Goal: Information Seeking & Learning: Learn about a topic

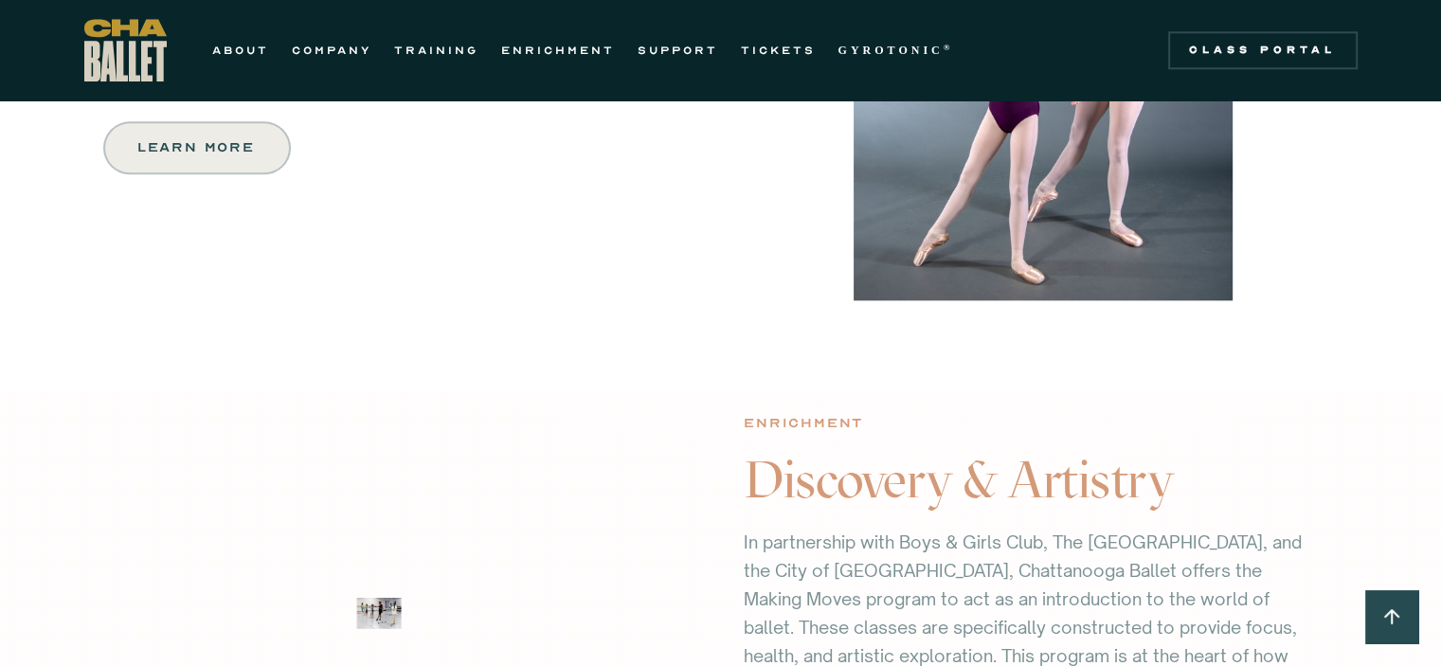
scroll to position [1967, 0]
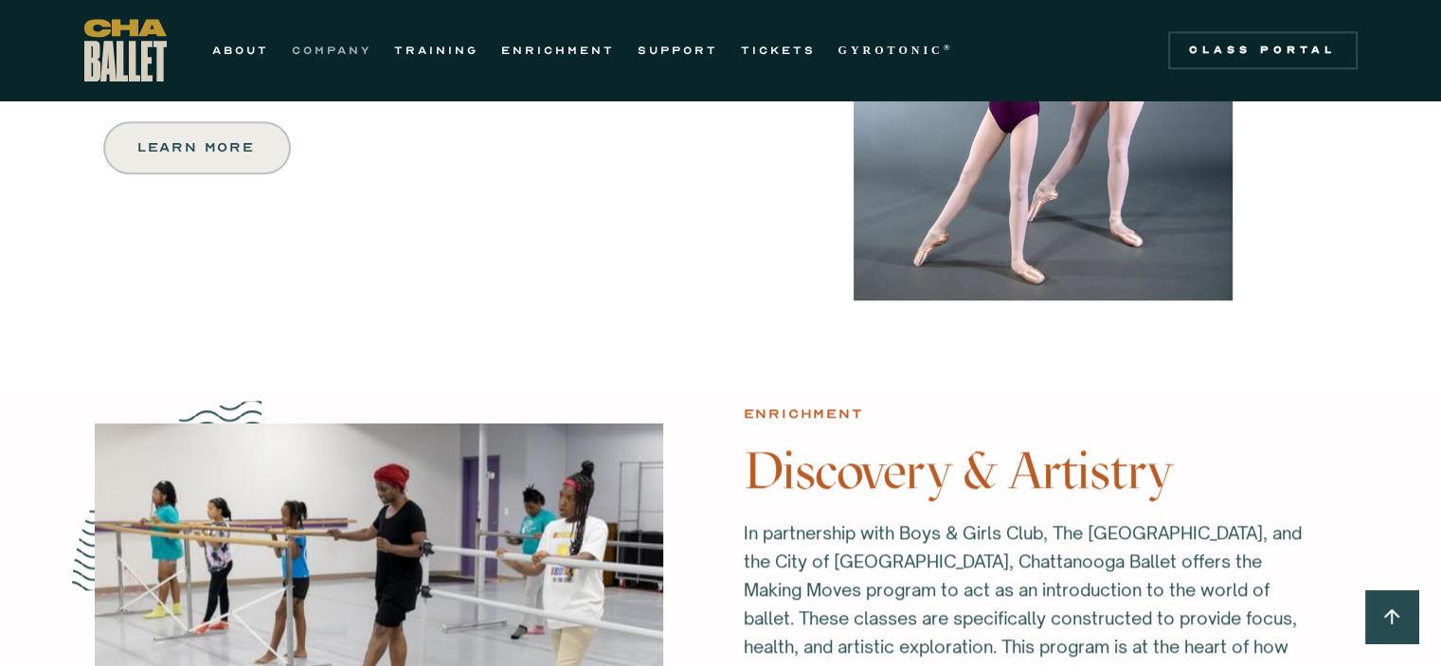
click at [303, 52] on link "COMPANY" at bounding box center [332, 50] width 80 height 23
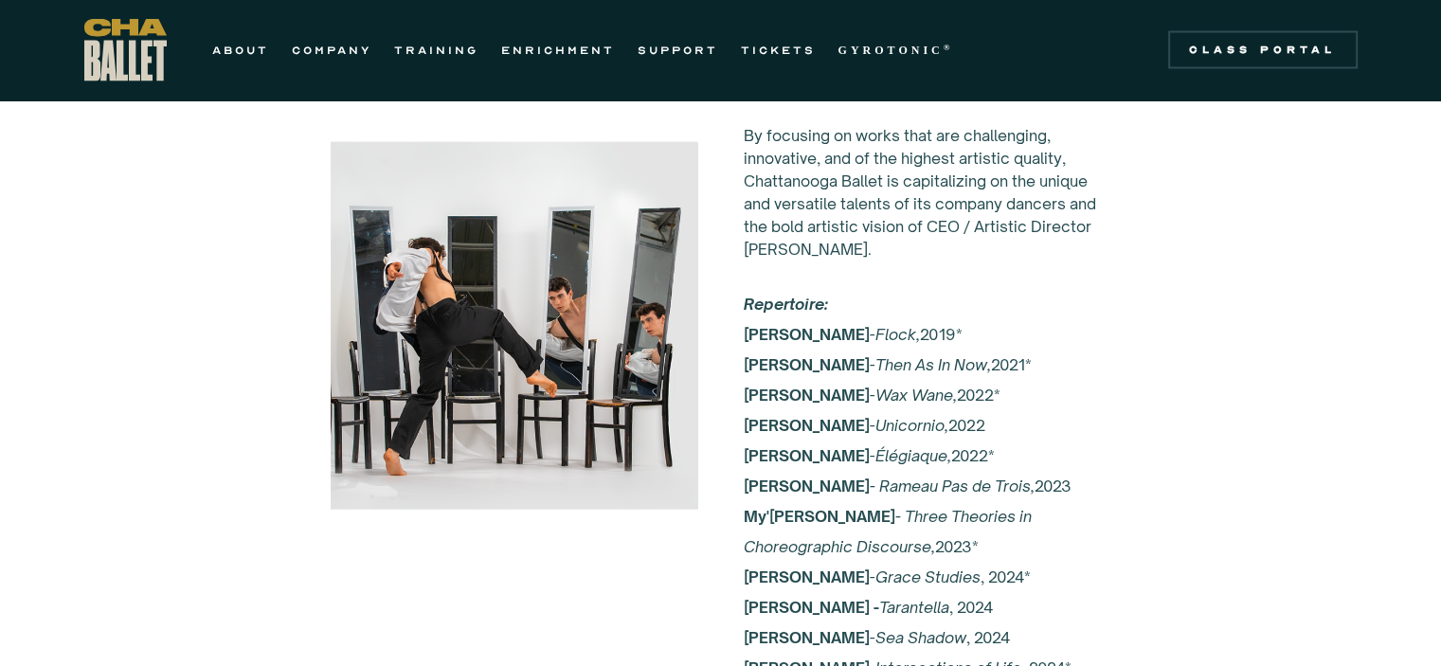
scroll to position [3582, 0]
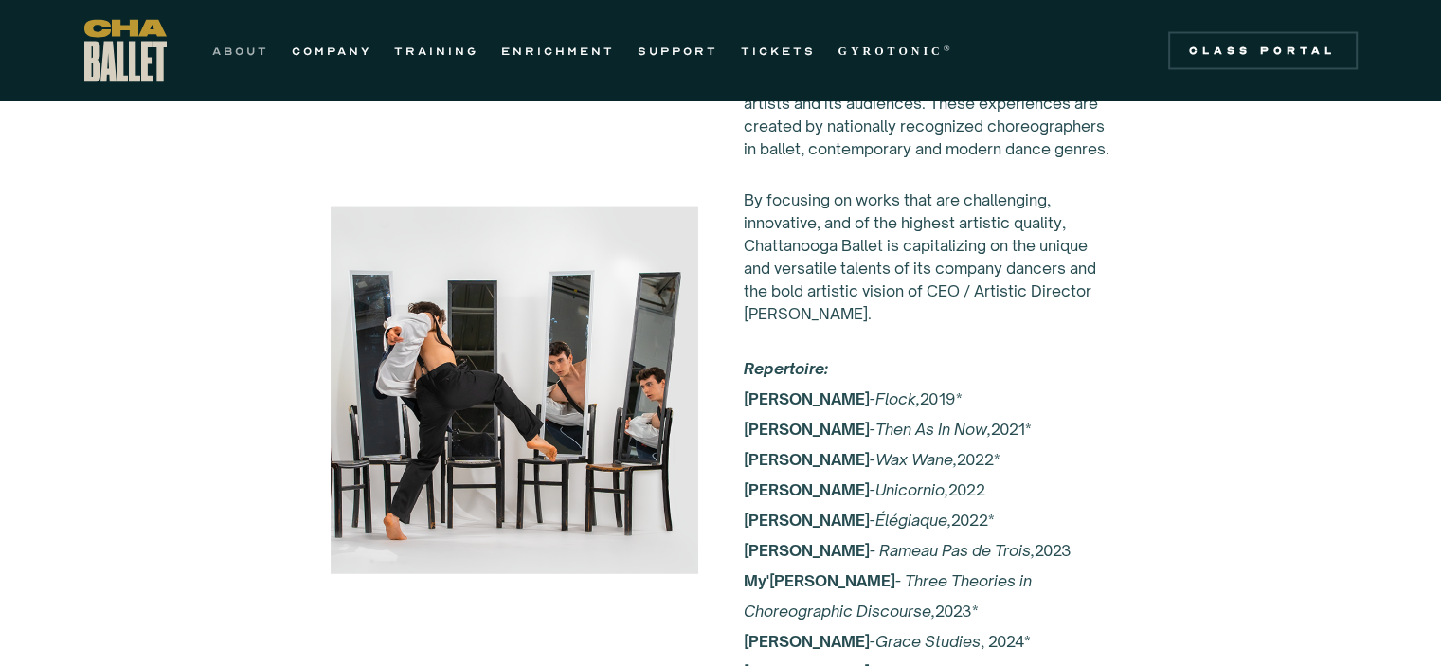
click at [248, 51] on link "ABOUT" at bounding box center [240, 50] width 57 height 23
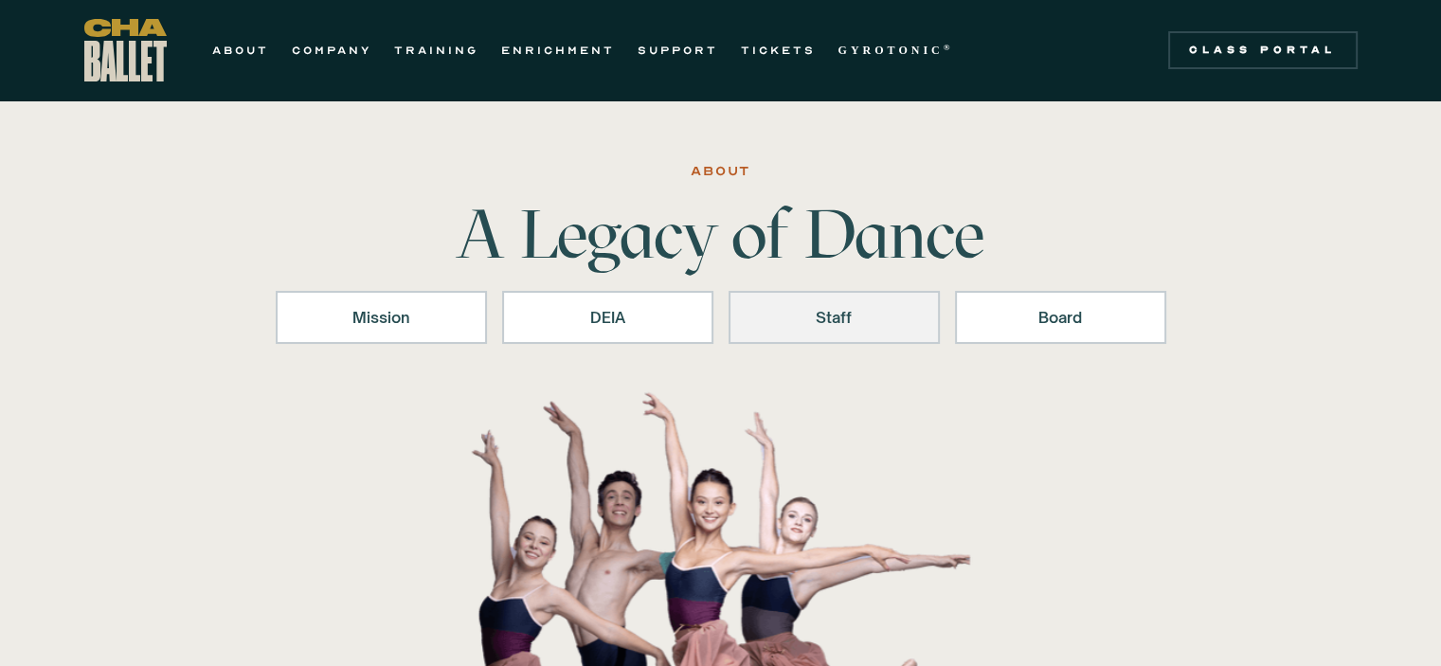
click at [830, 314] on div "Staff" at bounding box center [834, 317] width 162 height 23
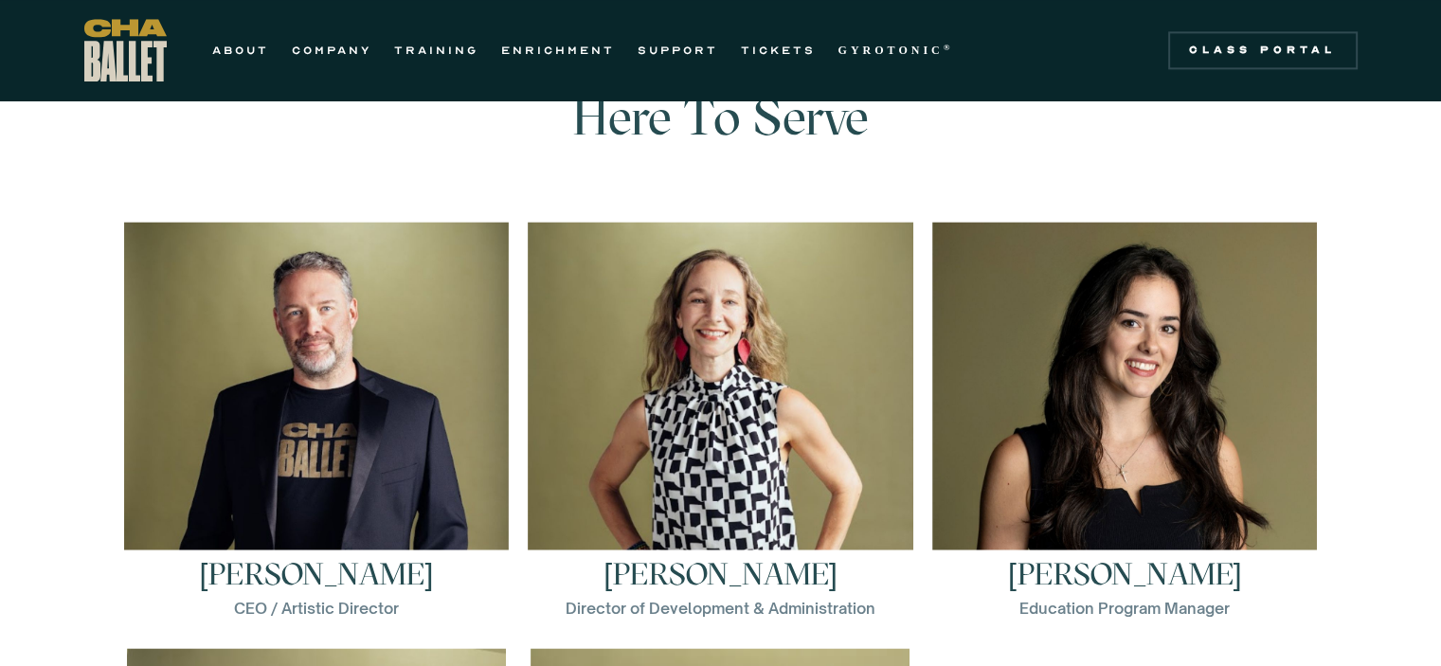
scroll to position [2502, 0]
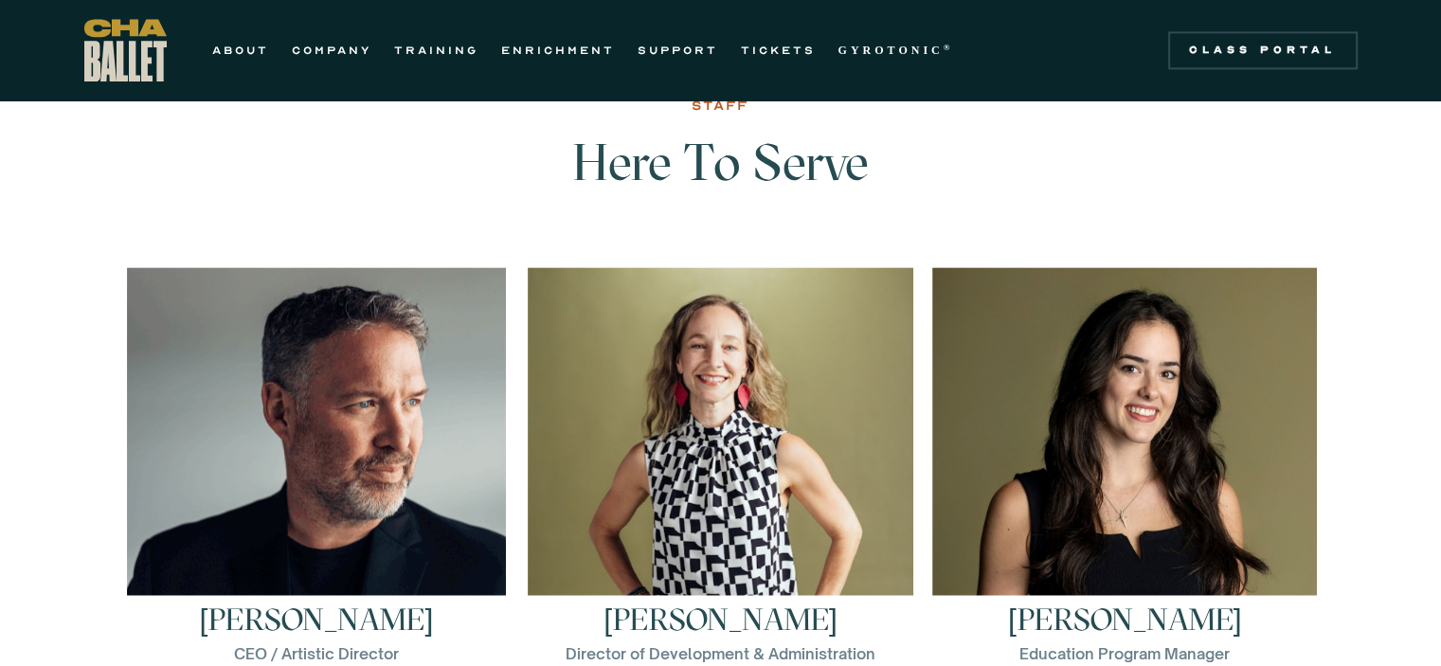
click at [364, 458] on img at bounding box center [316, 456] width 379 height 379
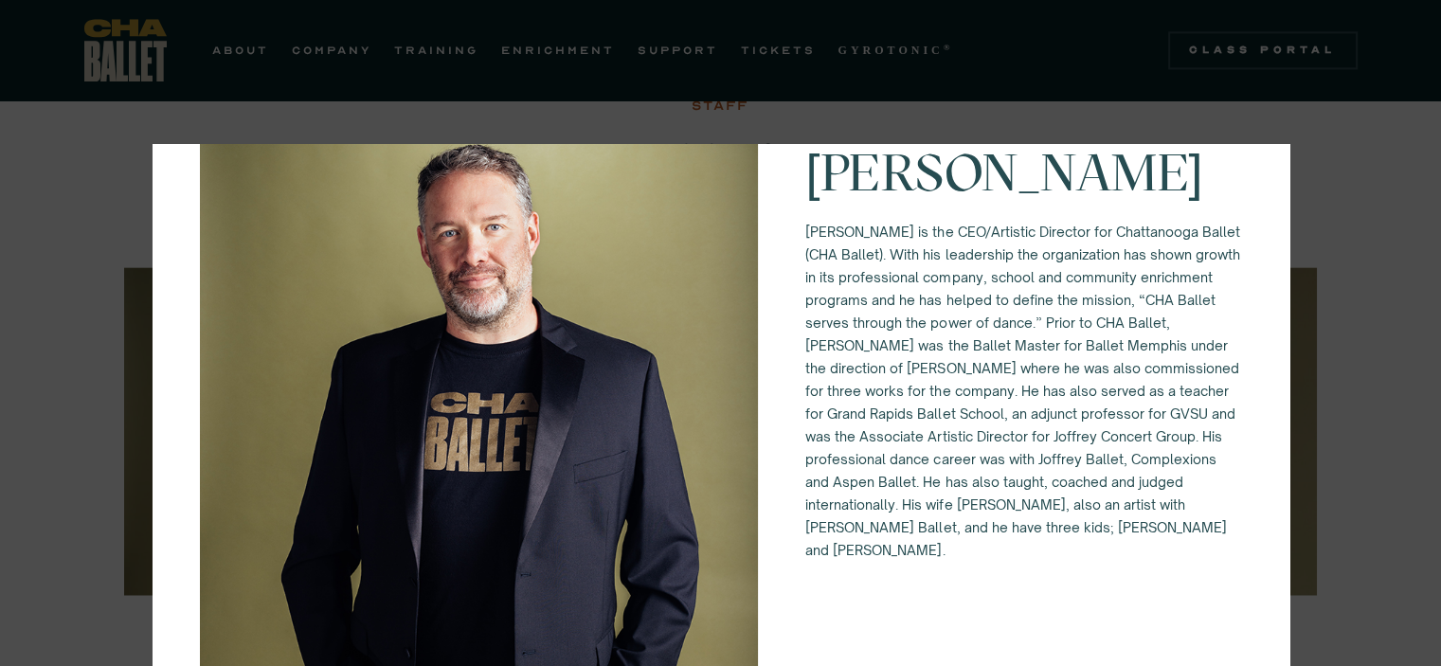
scroll to position [108, 0]
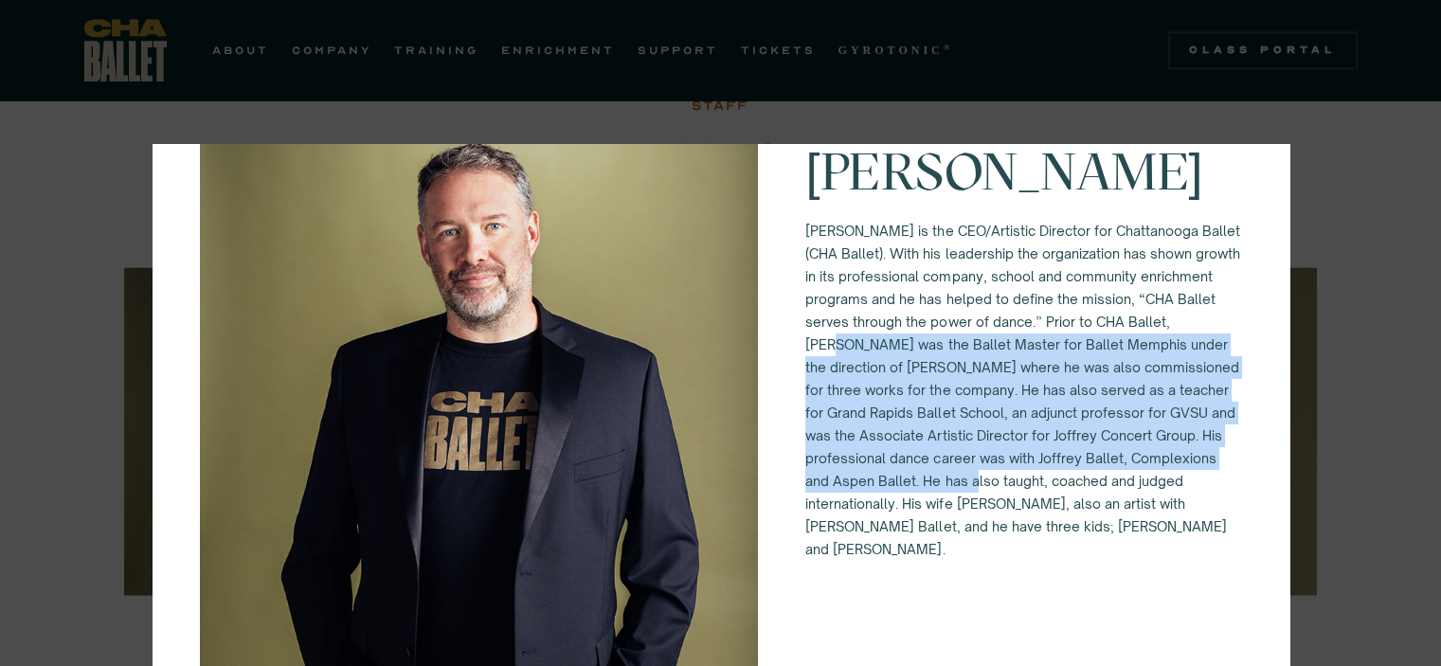
drag, startPoint x: 869, startPoint y: 344, endPoint x: 1149, endPoint y: 492, distance: 316.3
click at [1149, 492] on p "Brian McSween is the CEO/Artistic Director for Chattanooga Ballet (CHA Ballet).…" at bounding box center [1024, 390] width 436 height 341
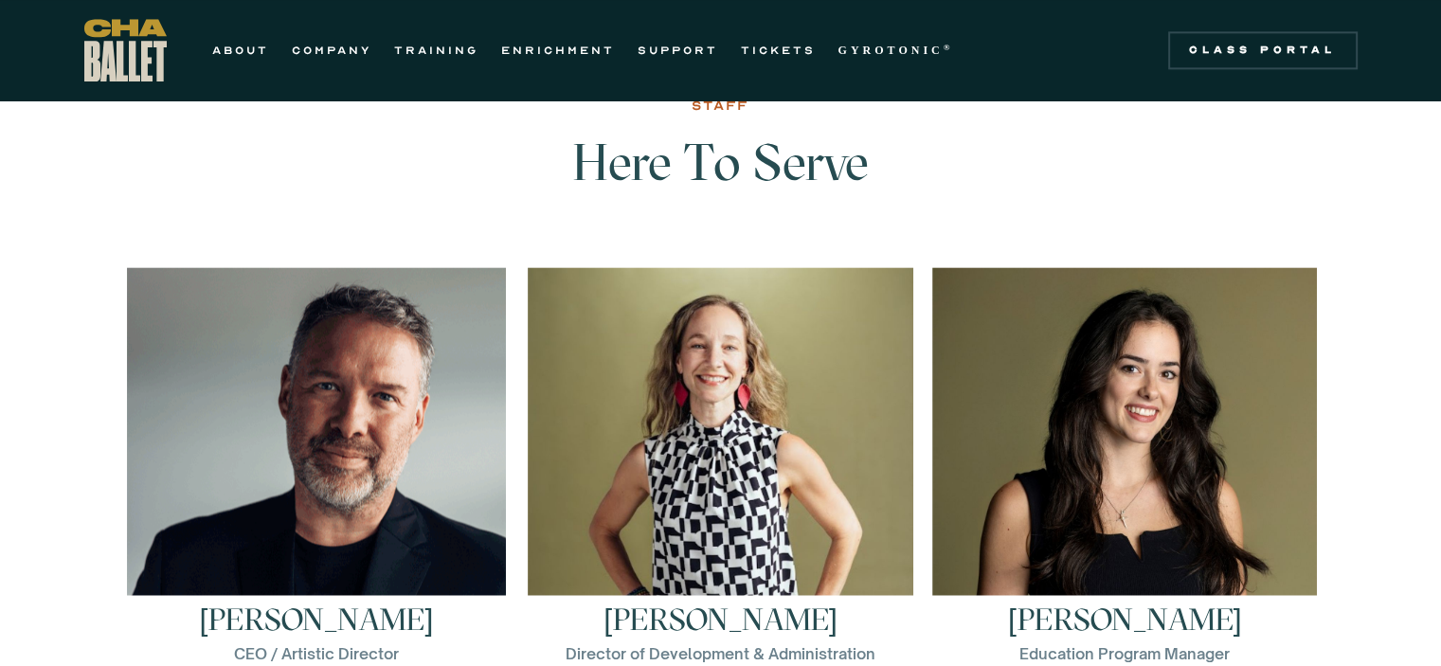
click at [353, 447] on img at bounding box center [316, 456] width 379 height 379
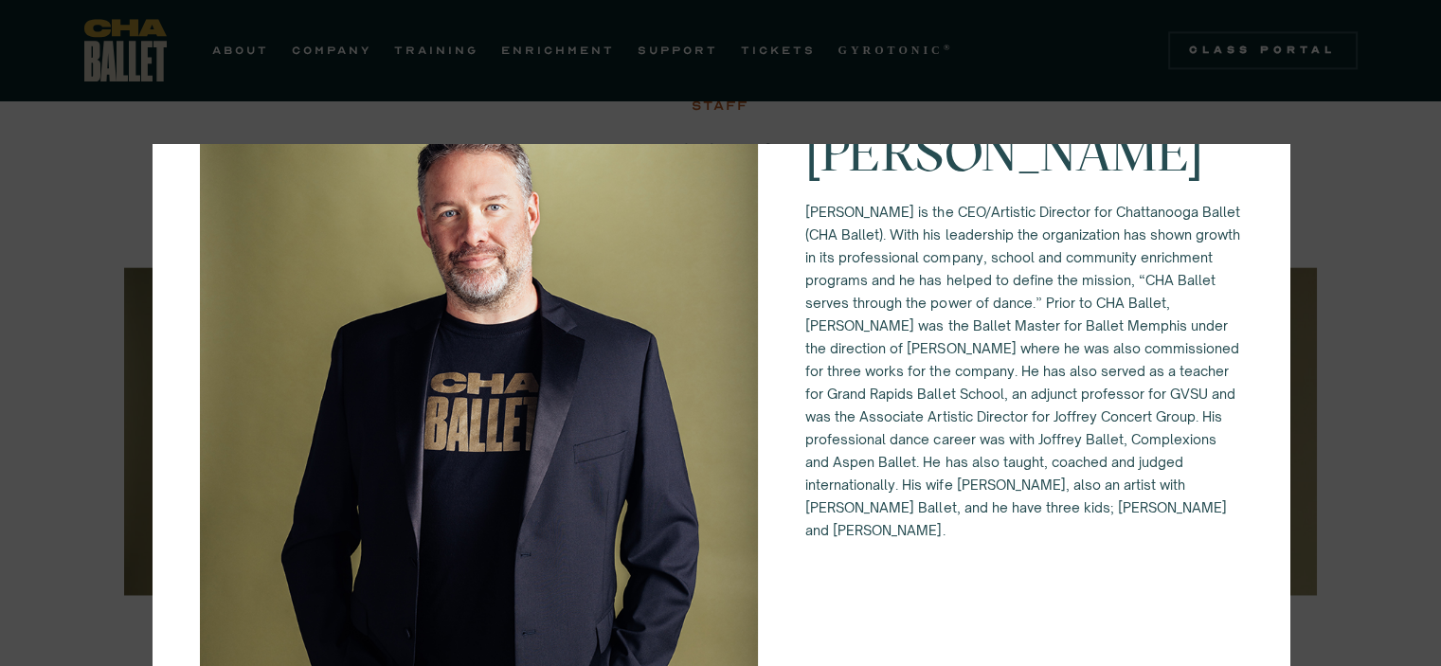
scroll to position [128, 0]
click at [1385, 483] on div "CEO / Artistic Director Brian McSween Brian McSween is the CEO/Artistic Directo…" at bounding box center [720, 333] width 1441 height 666
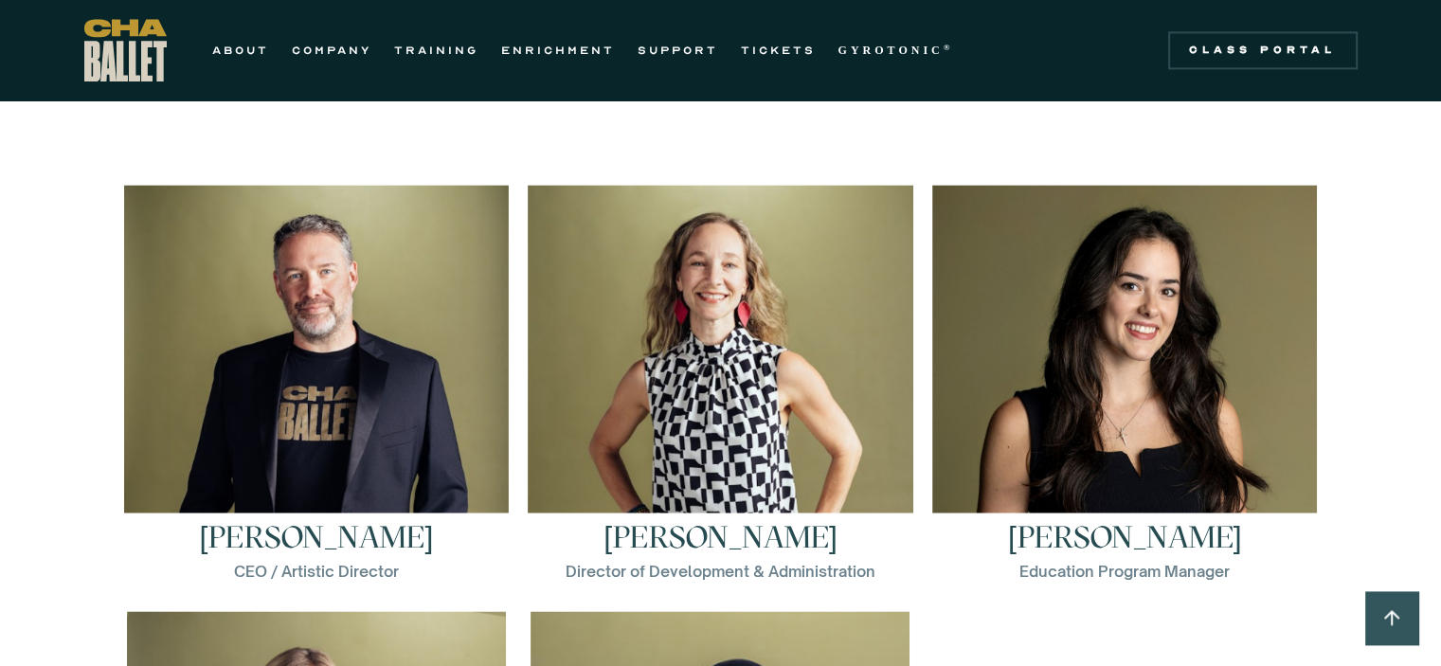
scroll to position [2585, 0]
click at [1391, 169] on div "DEIA We strive to best serve the student, family, community, employee, stakehol…" at bounding box center [720, 227] width 1441 height 1924
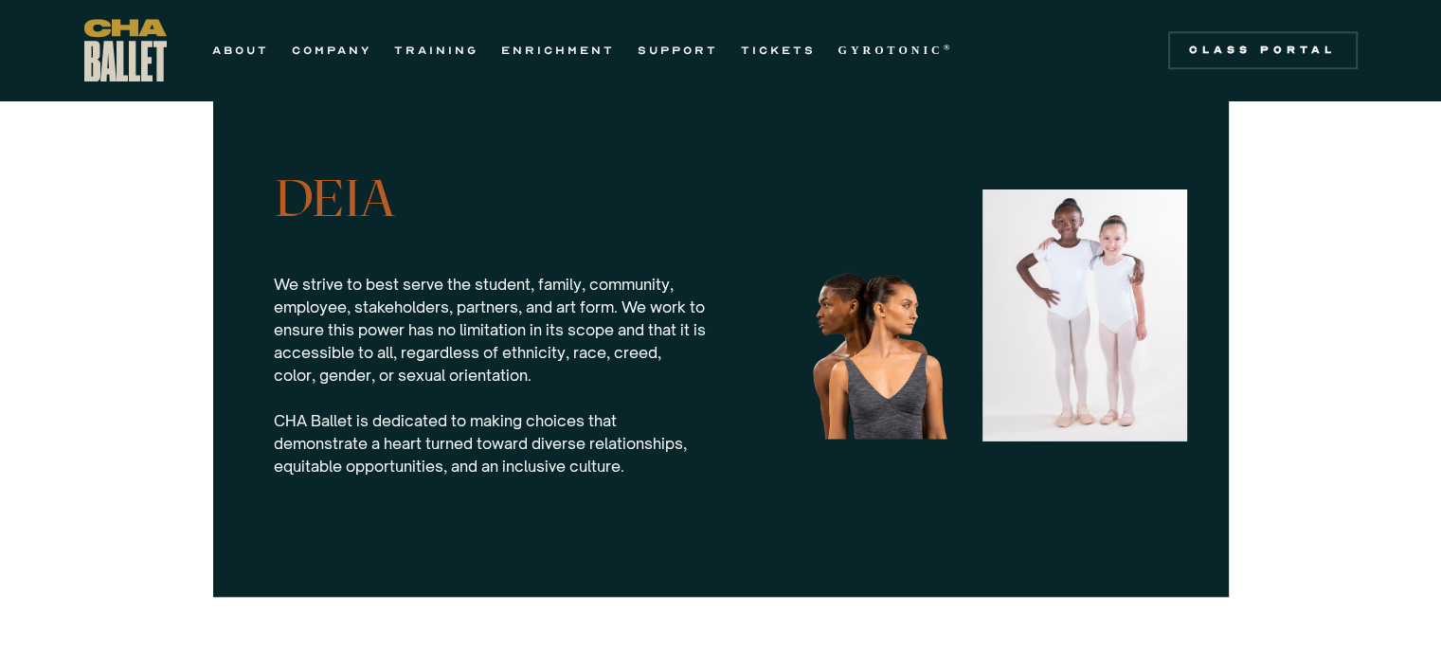
scroll to position [1787, 0]
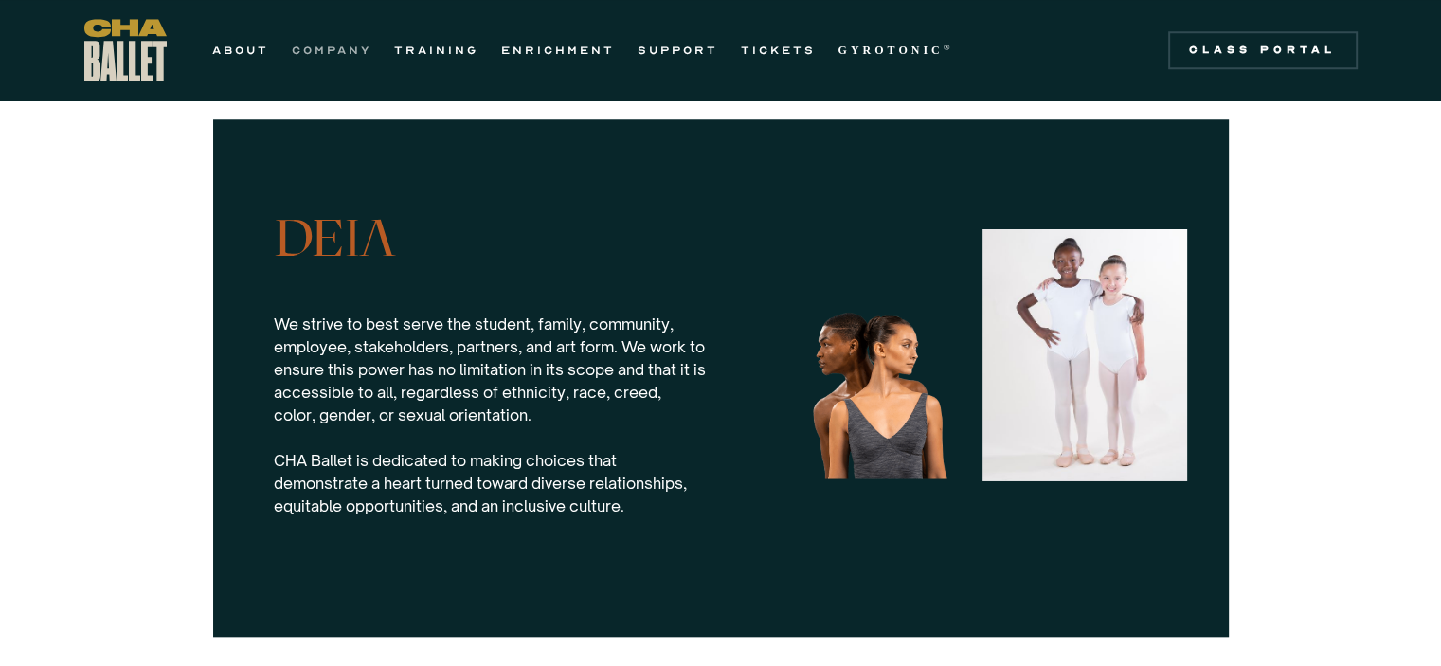
click at [344, 56] on link "COMPANY" at bounding box center [332, 50] width 80 height 23
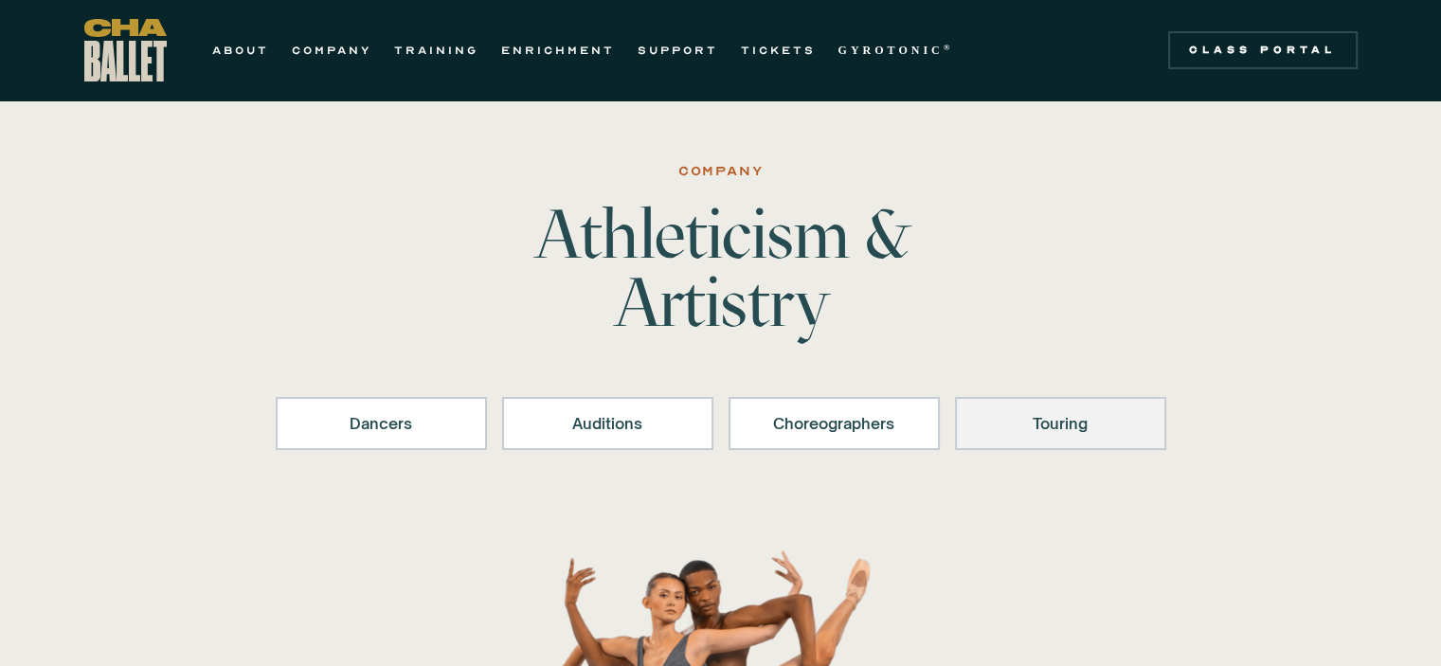
click at [1044, 440] on link "Touring" at bounding box center [1060, 423] width 211 height 53
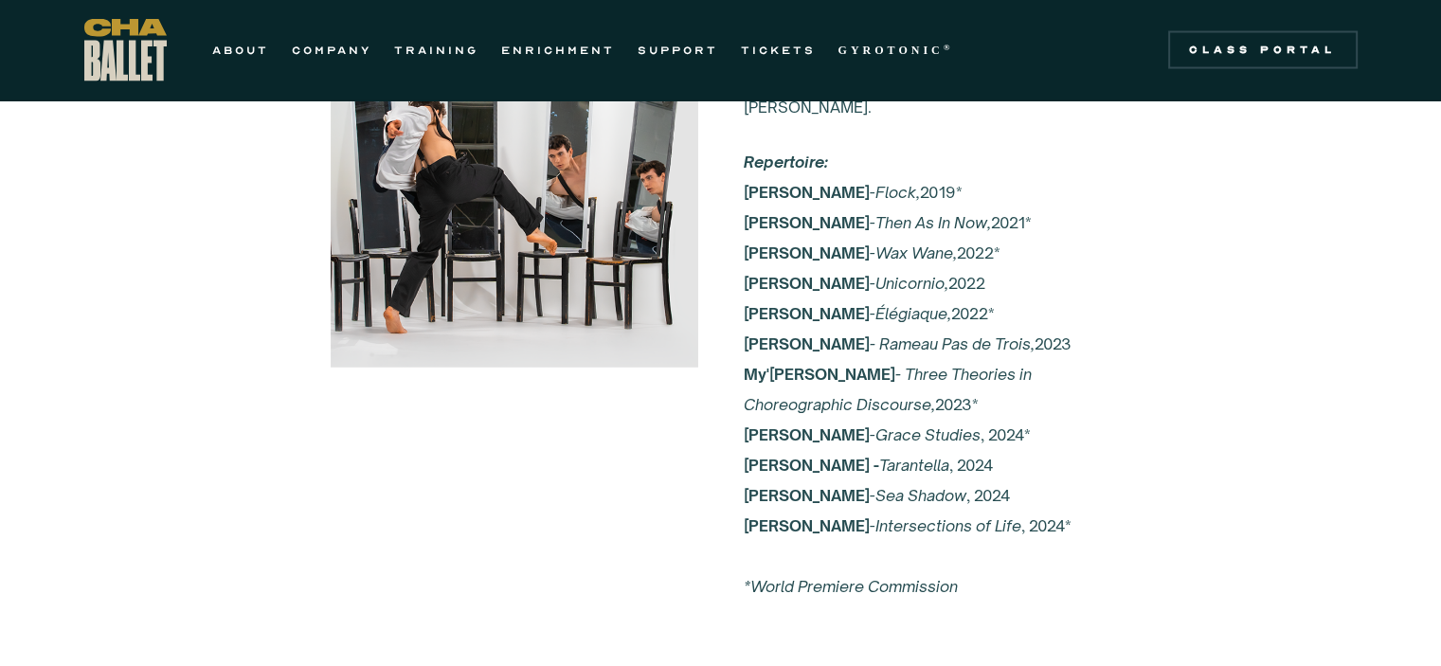
scroll to position [3702, 0]
